Goal: Task Accomplishment & Management: Use online tool/utility

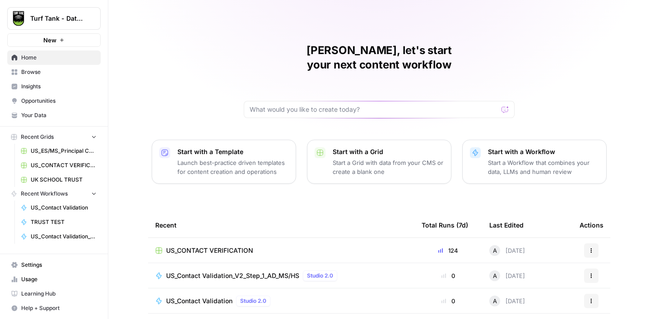
click at [32, 78] on link "Browse" at bounding box center [53, 72] width 93 height 14
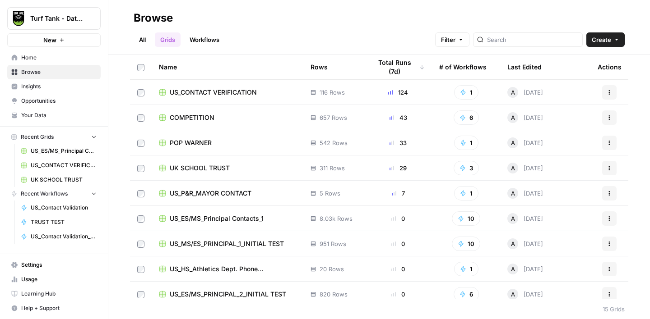
click at [227, 93] on span "US_CONTACT VERIFICATION" at bounding box center [213, 92] width 87 height 9
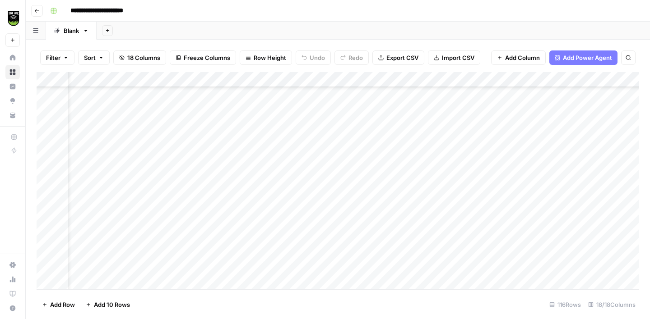
scroll to position [1591, 0]
click at [115, 303] on span "Add 10 Rows" at bounding box center [112, 304] width 36 height 9
click at [95, 129] on div "Add Column" at bounding box center [338, 181] width 602 height 218
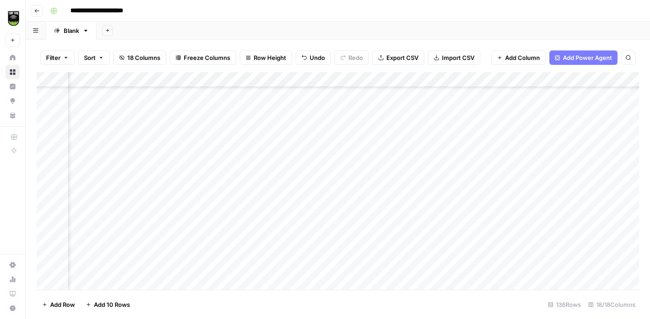
scroll to position [1745, 227]
click at [393, 80] on div "Add Column" at bounding box center [338, 181] width 602 height 218
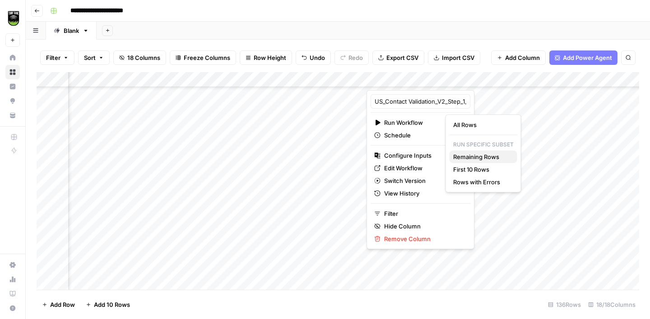
click at [493, 158] on span "Remaining Rows" at bounding box center [481, 156] width 57 height 9
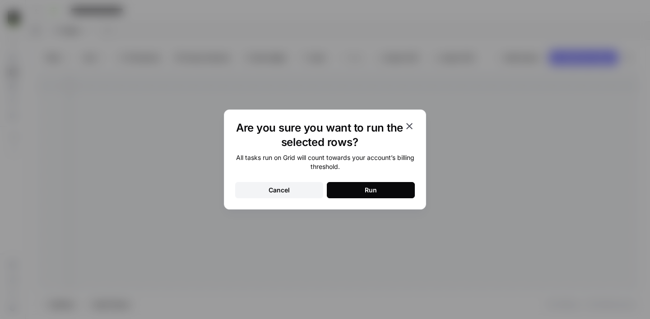
click at [408, 127] on icon "button" at bounding box center [409, 126] width 11 height 11
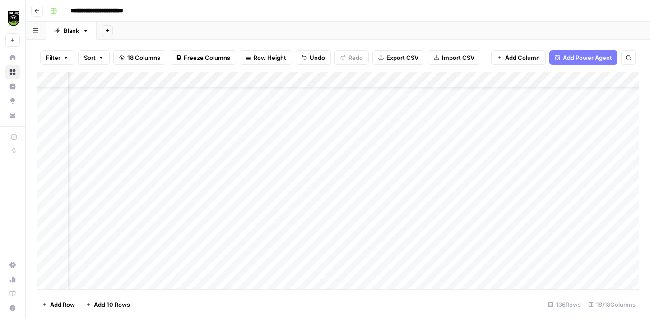
scroll to position [1898, 0]
click at [49, 266] on div "Add Column" at bounding box center [338, 181] width 602 height 218
click at [61, 302] on span "Delete 1 Row" at bounding box center [60, 304] width 36 height 9
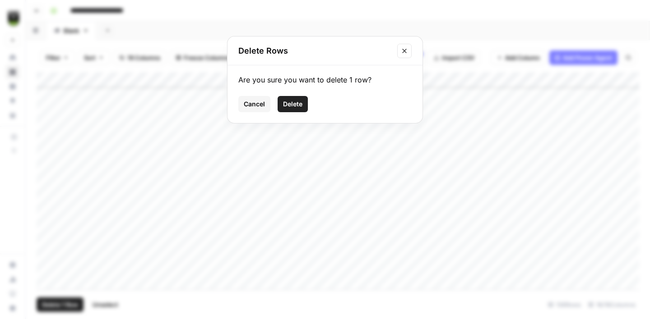
click at [286, 106] on span "Delete" at bounding box center [292, 104] width 19 height 9
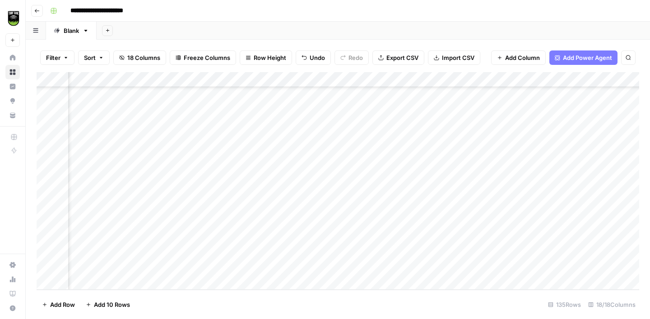
scroll to position [1883, 180]
click at [439, 79] on div "Add Column" at bounding box center [338, 181] width 602 height 218
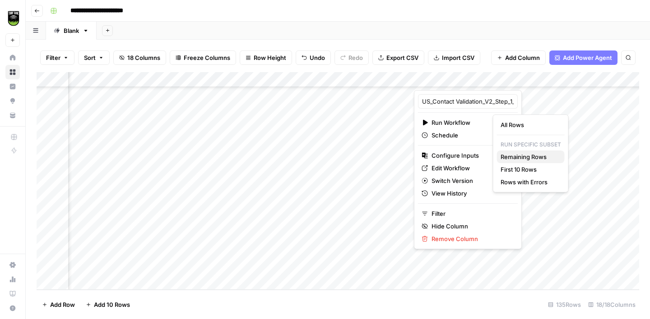
click at [513, 153] on span "Remaining Rows" at bounding box center [528, 156] width 57 height 9
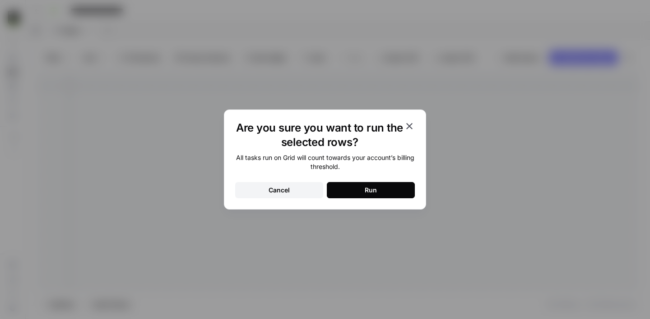
click at [398, 187] on button "Run" at bounding box center [371, 190] width 88 height 16
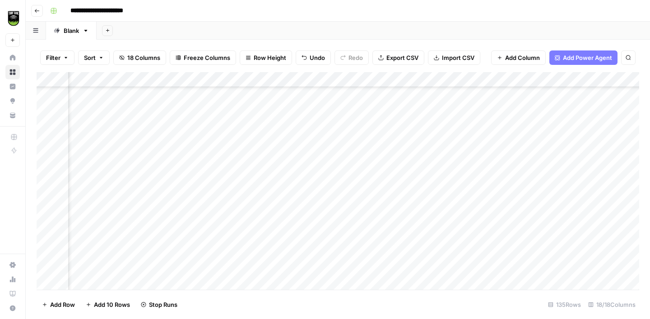
scroll to position [1692, 291]
click at [408, 167] on div "Add Column" at bounding box center [338, 181] width 602 height 218
type textarea "**********"
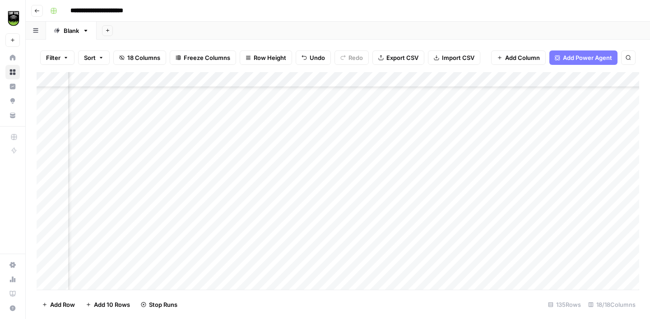
click at [422, 157] on div "Add Column" at bounding box center [338, 181] width 602 height 218
click at [418, 195] on div "Add Column" at bounding box center [338, 181] width 602 height 218
click at [414, 165] on div "Add Column" at bounding box center [338, 181] width 602 height 218
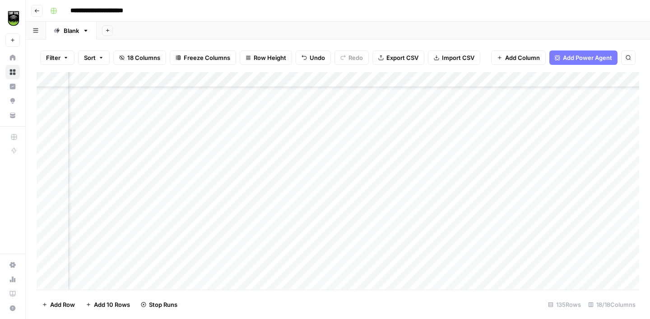
click at [414, 165] on div "Add Column" at bounding box center [338, 181] width 602 height 218
click at [414, 165] on textarea "**********" at bounding box center [467, 161] width 144 height 13
type textarea "**********"
click at [415, 157] on div "Add Column" at bounding box center [338, 181] width 602 height 218
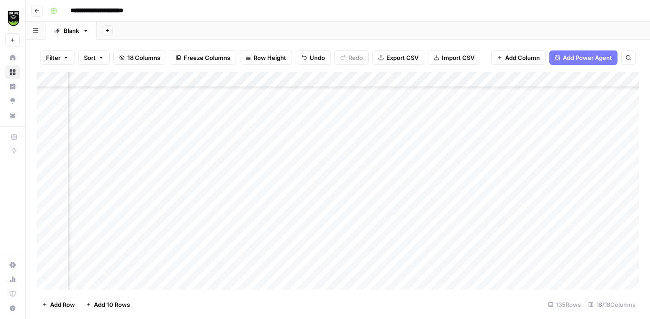
click at [415, 157] on div "Add Column" at bounding box center [338, 181] width 602 height 218
click at [423, 175] on div "Add Column" at bounding box center [338, 181] width 602 height 218
click at [420, 190] on div "Add Column" at bounding box center [338, 181] width 602 height 218
click at [416, 146] on div "Add Column" at bounding box center [338, 181] width 602 height 218
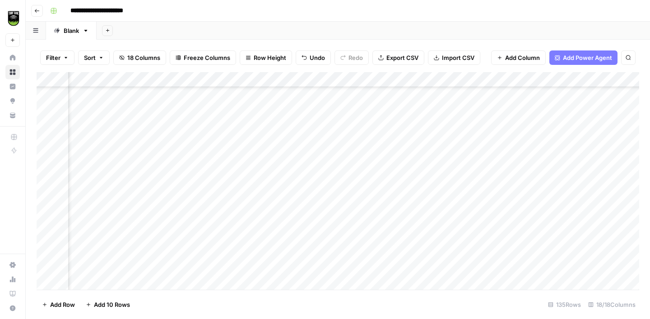
click at [426, 189] on div "Add Column" at bounding box center [338, 181] width 602 height 218
click at [540, 207] on div "Add Column" at bounding box center [338, 181] width 602 height 218
click at [102, 202] on div "Add Column" at bounding box center [338, 181] width 602 height 218
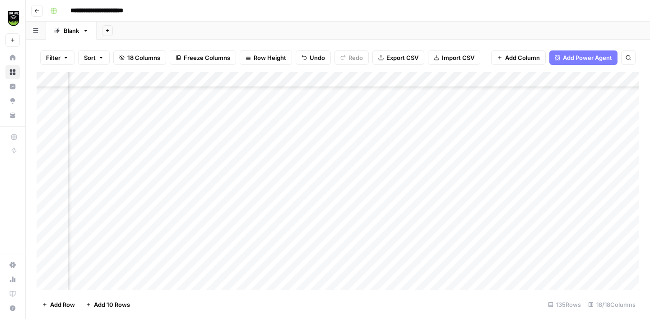
click at [421, 203] on div "Add Column" at bounding box center [338, 181] width 602 height 218
type textarea "*********"
click at [424, 204] on div "Add Column" at bounding box center [338, 181] width 602 height 218
click at [424, 204] on textarea "*********" at bounding box center [472, 207] width 144 height 13
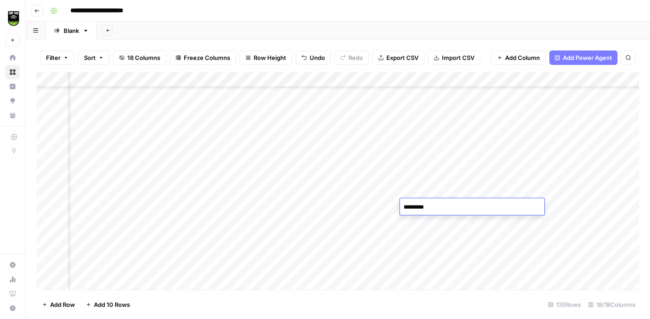
click at [420, 207] on textarea "*********" at bounding box center [472, 207] width 144 height 13
type textarea "*********"
type textarea "*******"
click at [536, 204] on div "Add Column" at bounding box center [338, 181] width 602 height 218
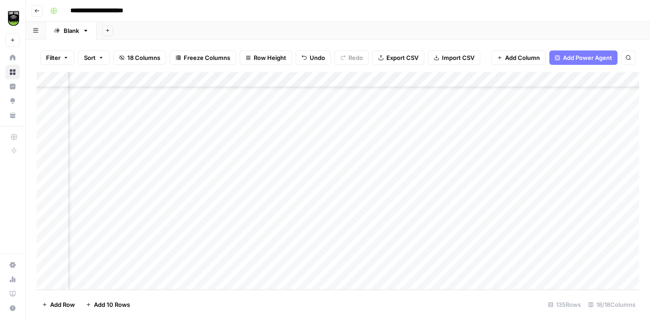
scroll to position [1883, 278]
click at [440, 187] on div "Add Column" at bounding box center [338, 181] width 602 height 218
click at [461, 246] on div "Add Column" at bounding box center [338, 181] width 602 height 218
click at [294, 249] on div "Add Column" at bounding box center [338, 181] width 602 height 218
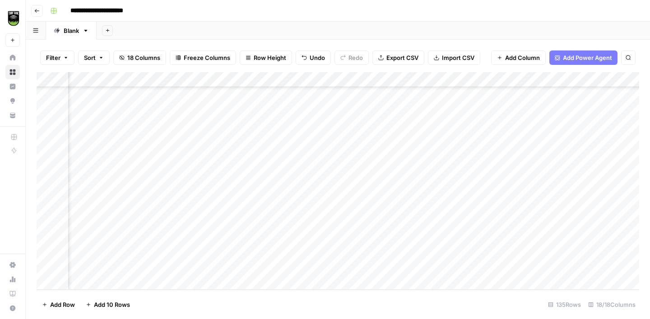
click at [294, 249] on div "Add Column" at bounding box center [338, 181] width 602 height 218
click at [276, 250] on textarea "**********" at bounding box center [320, 252] width 144 height 13
click at [379, 180] on div "Add Column" at bounding box center [338, 181] width 602 height 218
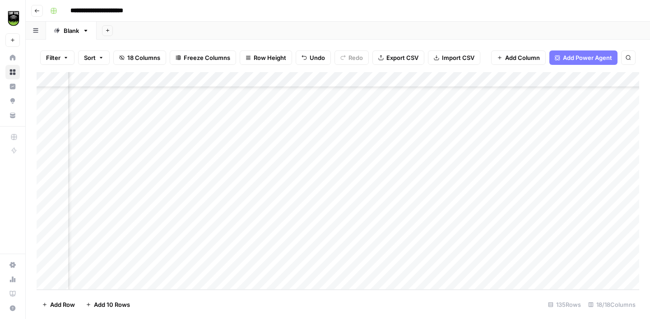
click at [364, 252] on div "Add Column" at bounding box center [338, 181] width 602 height 218
type textarea "**********"
